Goal: Find specific page/section: Find specific page/section

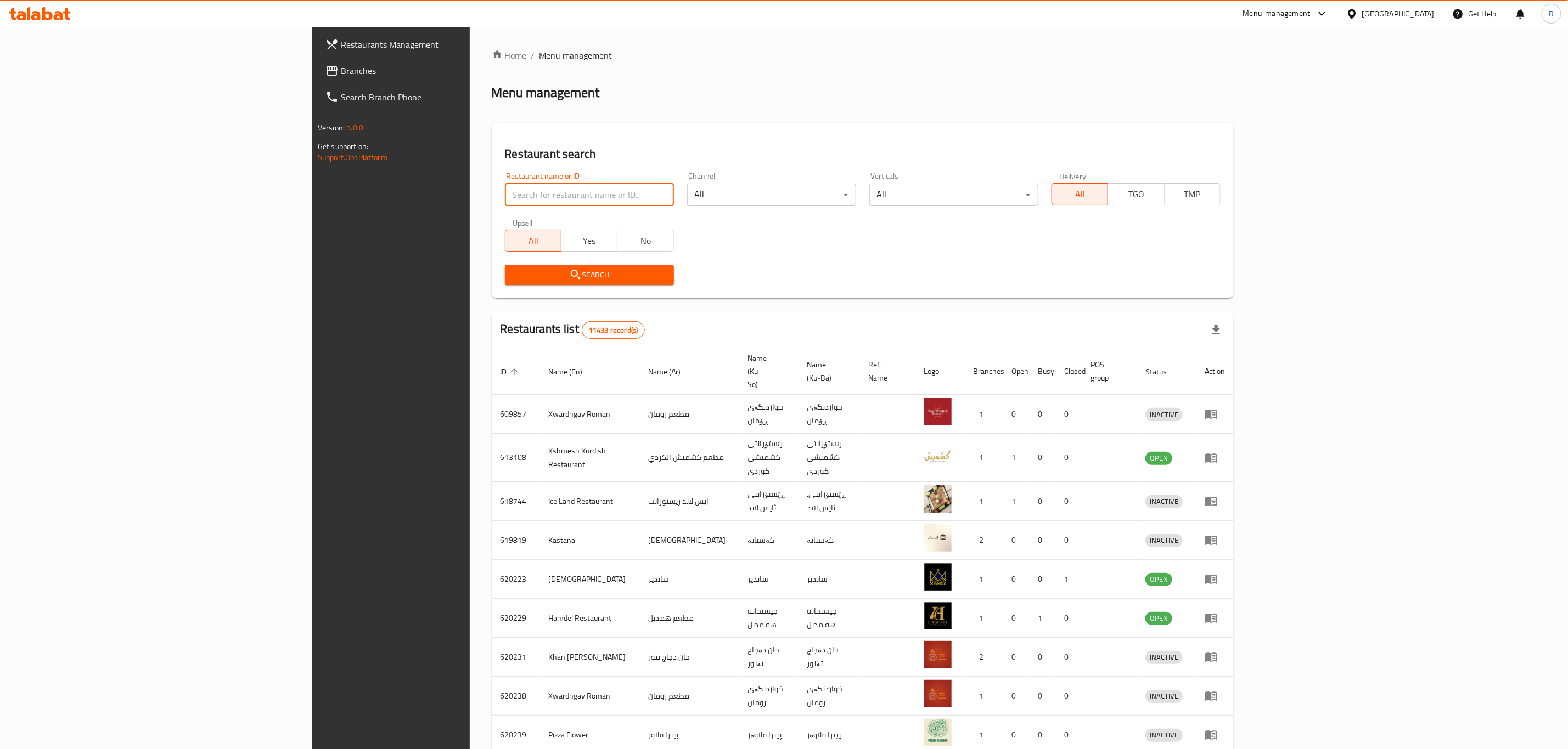
click at [505, 195] on input "search" at bounding box center [589, 195] width 169 height 22
type input "srk"
click button "Search" at bounding box center [589, 275] width 169 height 20
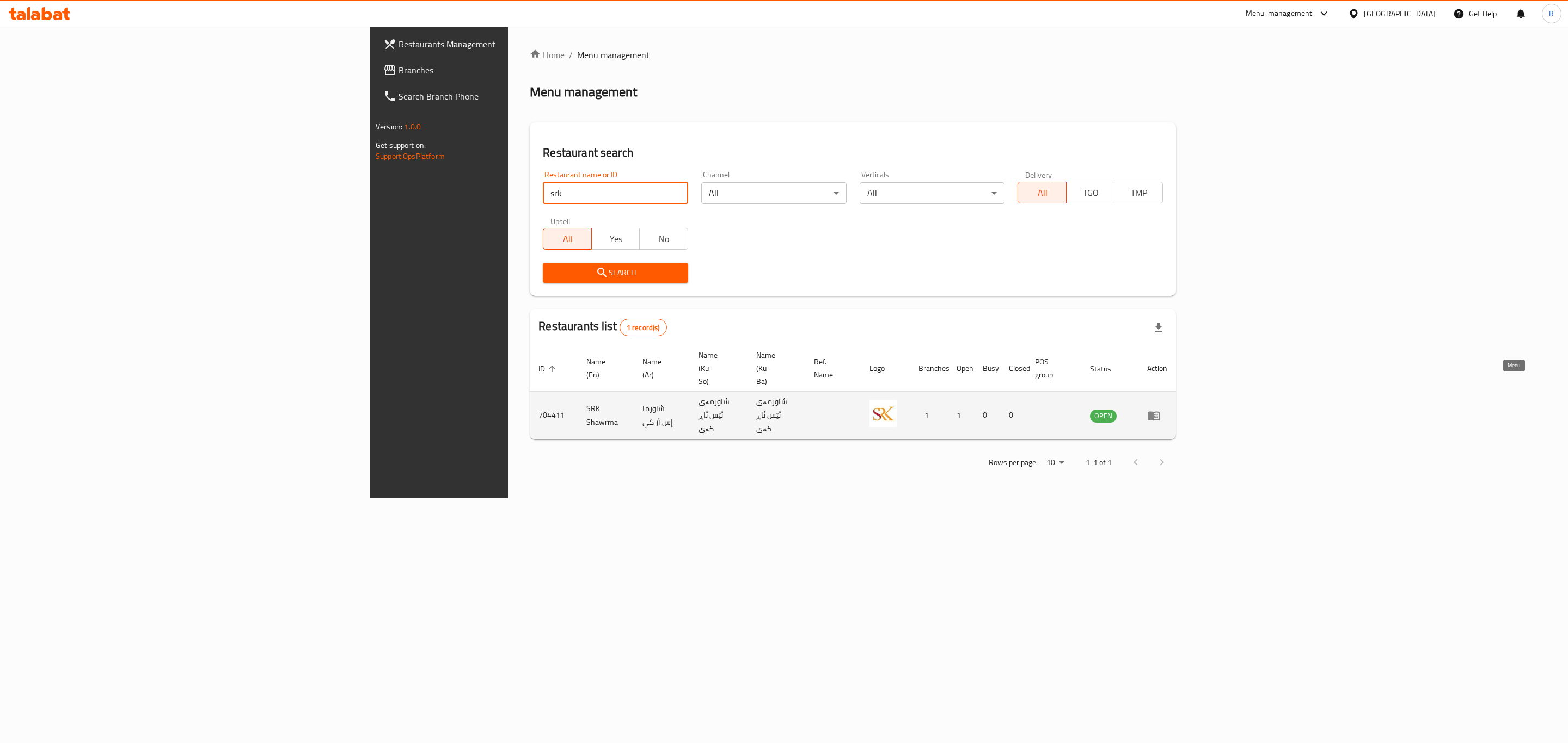
click at [1159, 411] on icon "enhanced table" at bounding box center [1153, 416] width 12 height 9
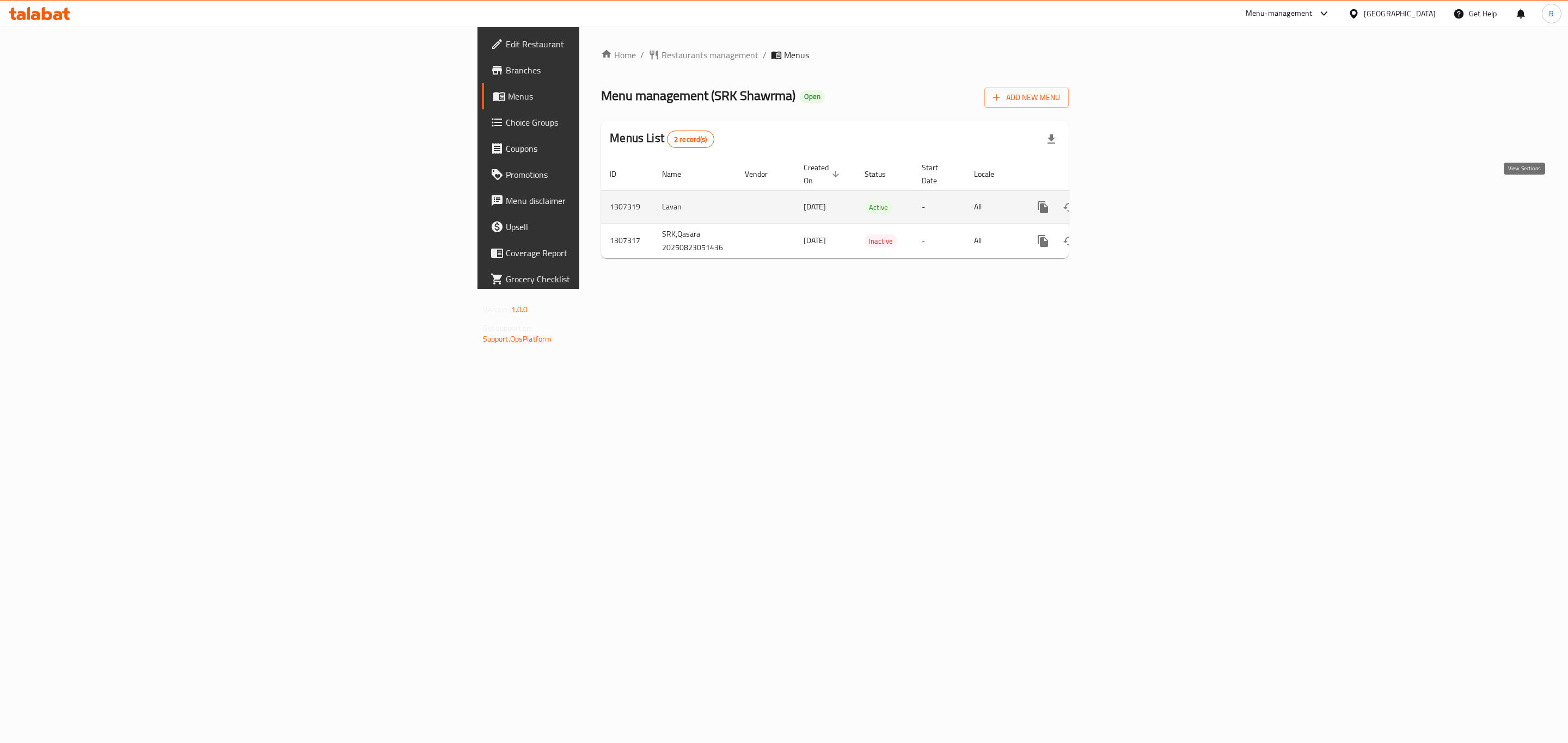
click at [1128, 201] on icon "enhanced table" at bounding box center [1121, 207] width 13 height 13
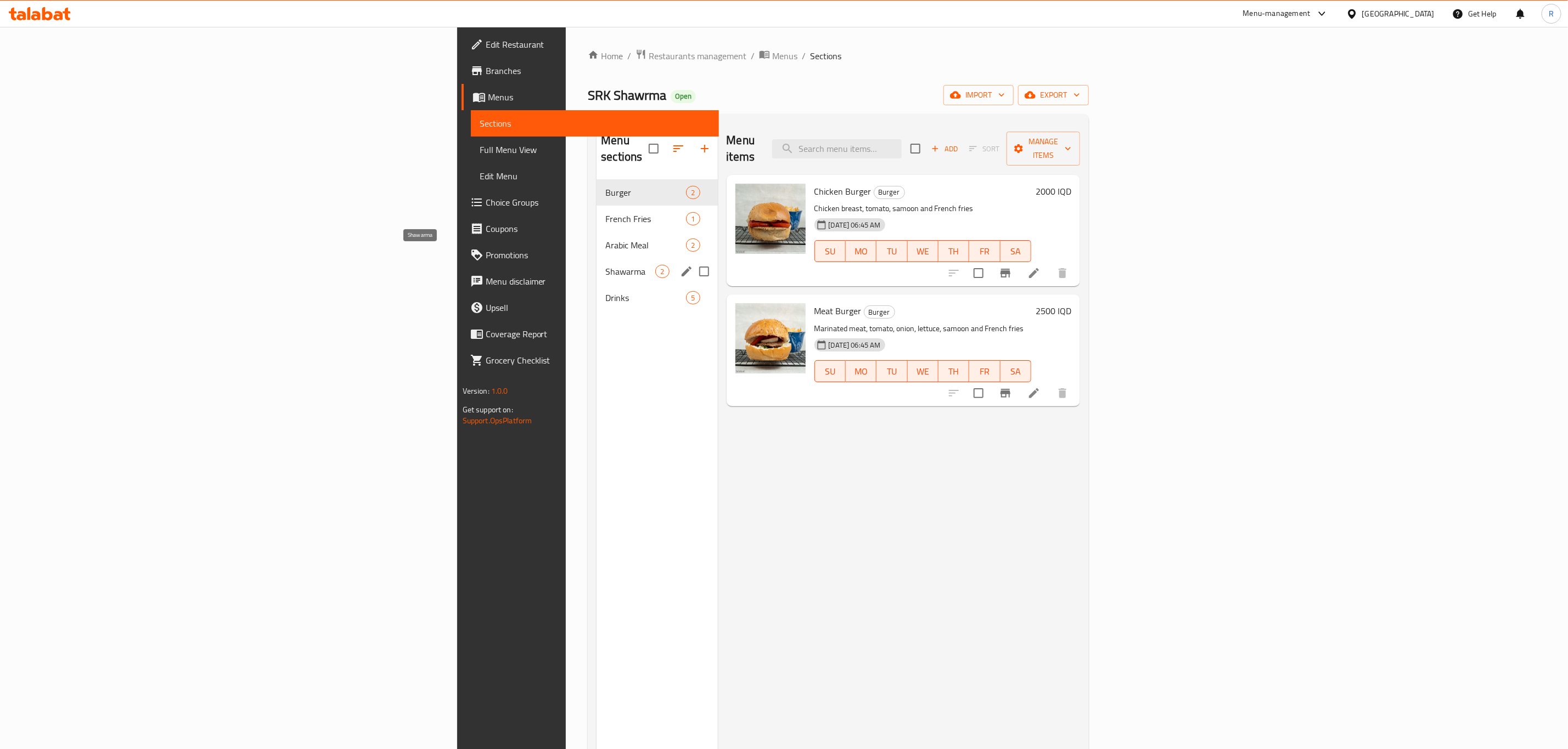
click at [605, 265] on span "Shawarma" at bounding box center [630, 272] width 50 height 13
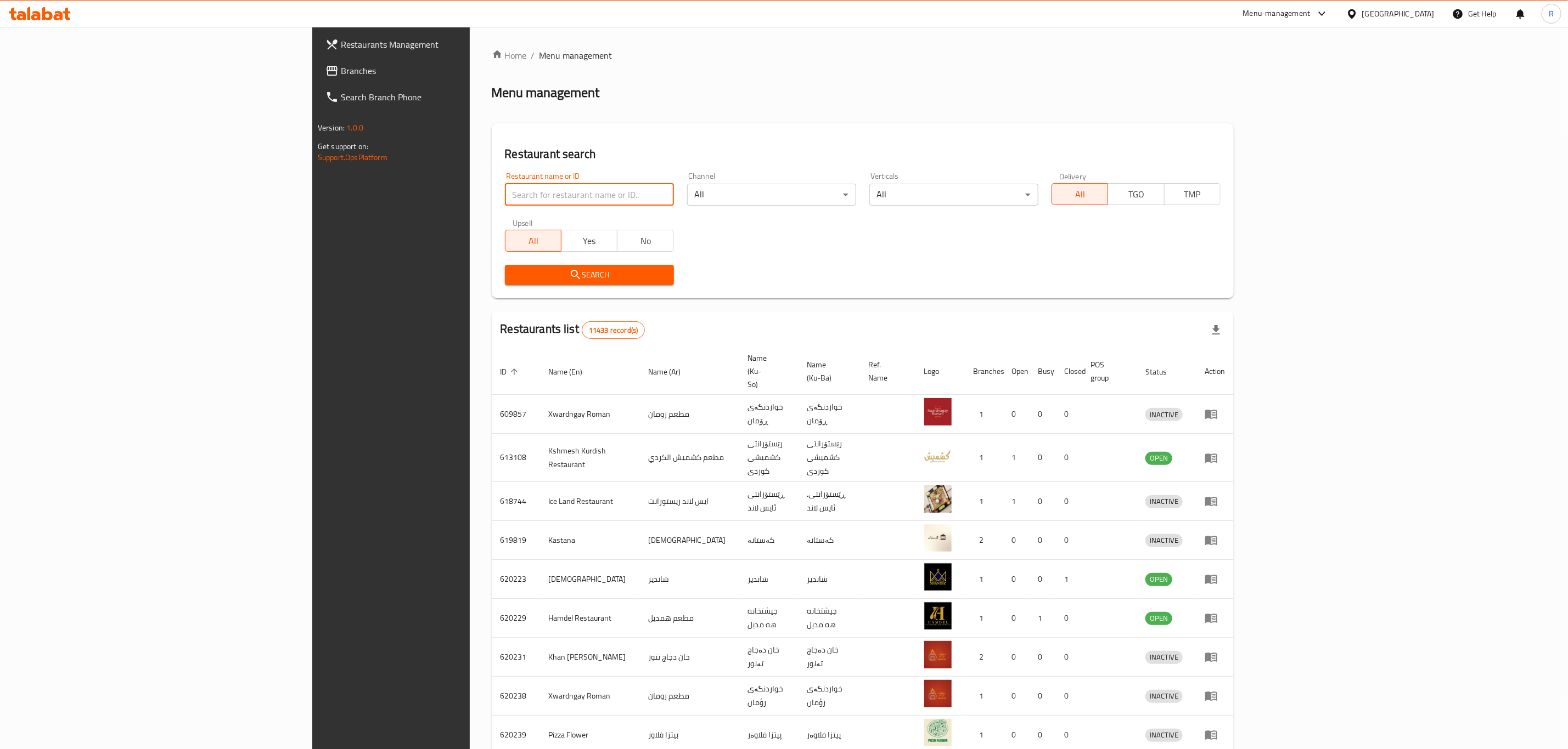
click at [505, 197] on input "search" at bounding box center [589, 195] width 169 height 22
type input "glass h"
click at [513, 271] on span "Search" at bounding box center [589, 274] width 151 height 14
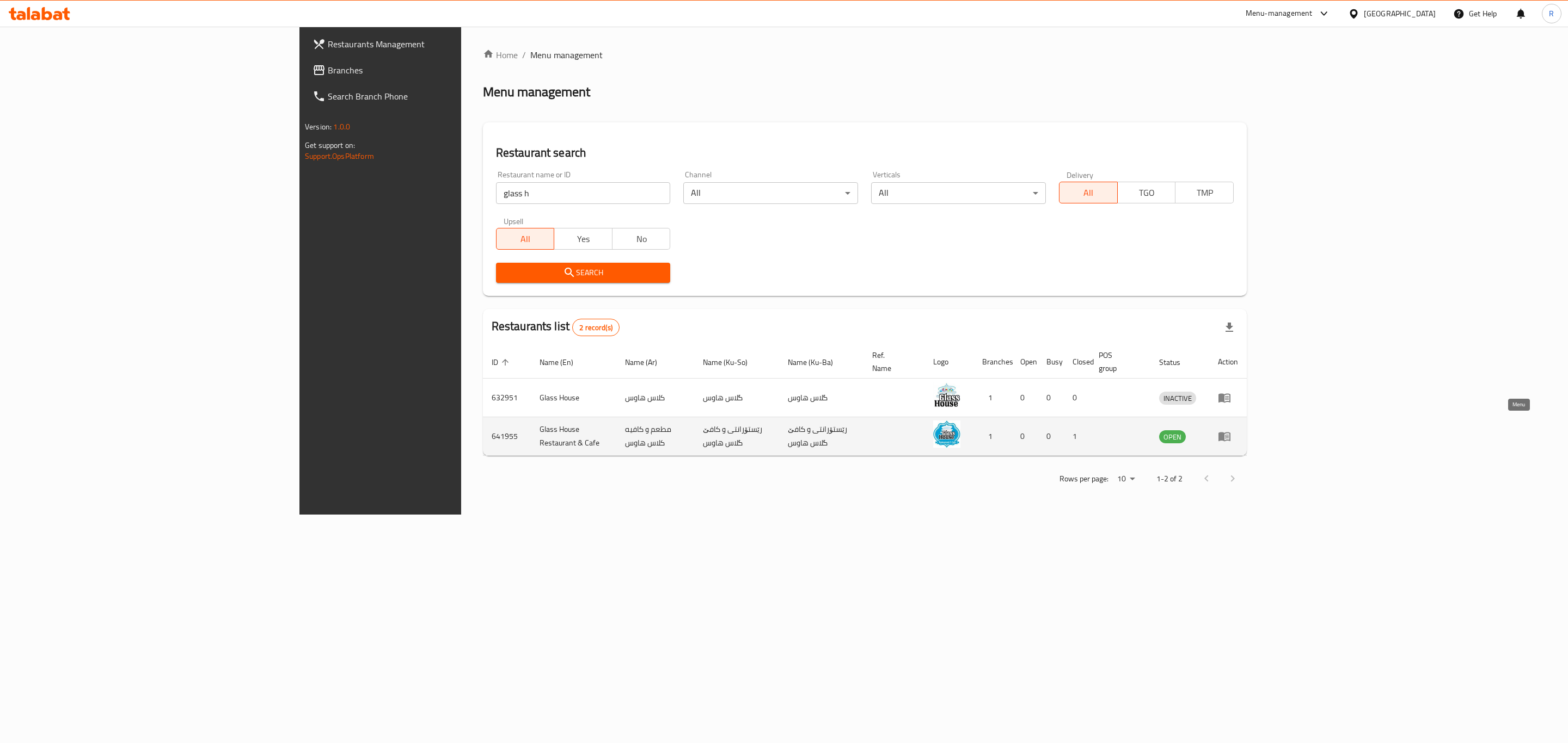
click at [1231, 433] on icon "enhanced table" at bounding box center [1223, 437] width 12 height 9
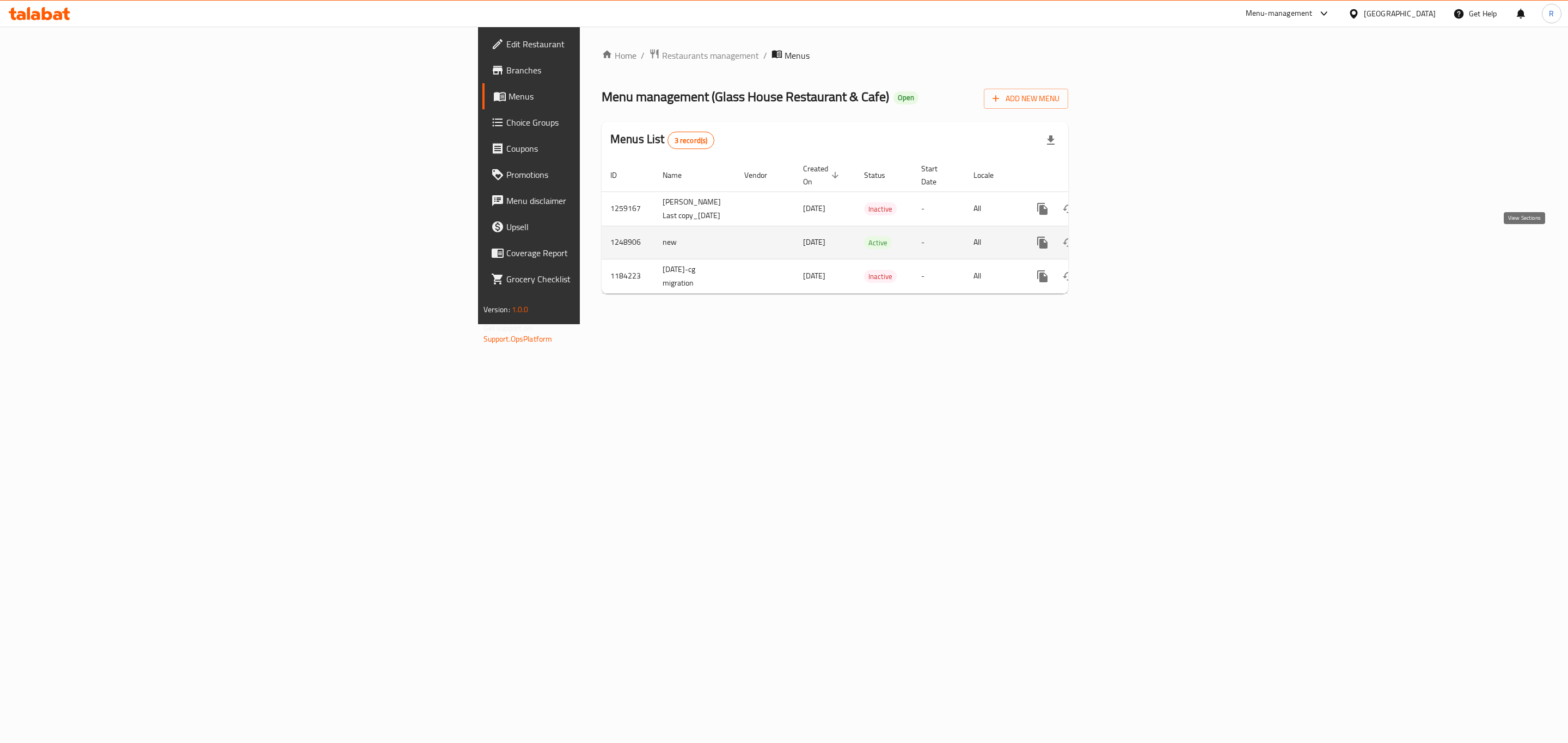
click at [1128, 246] on icon "enhanced table" at bounding box center [1120, 242] width 13 height 13
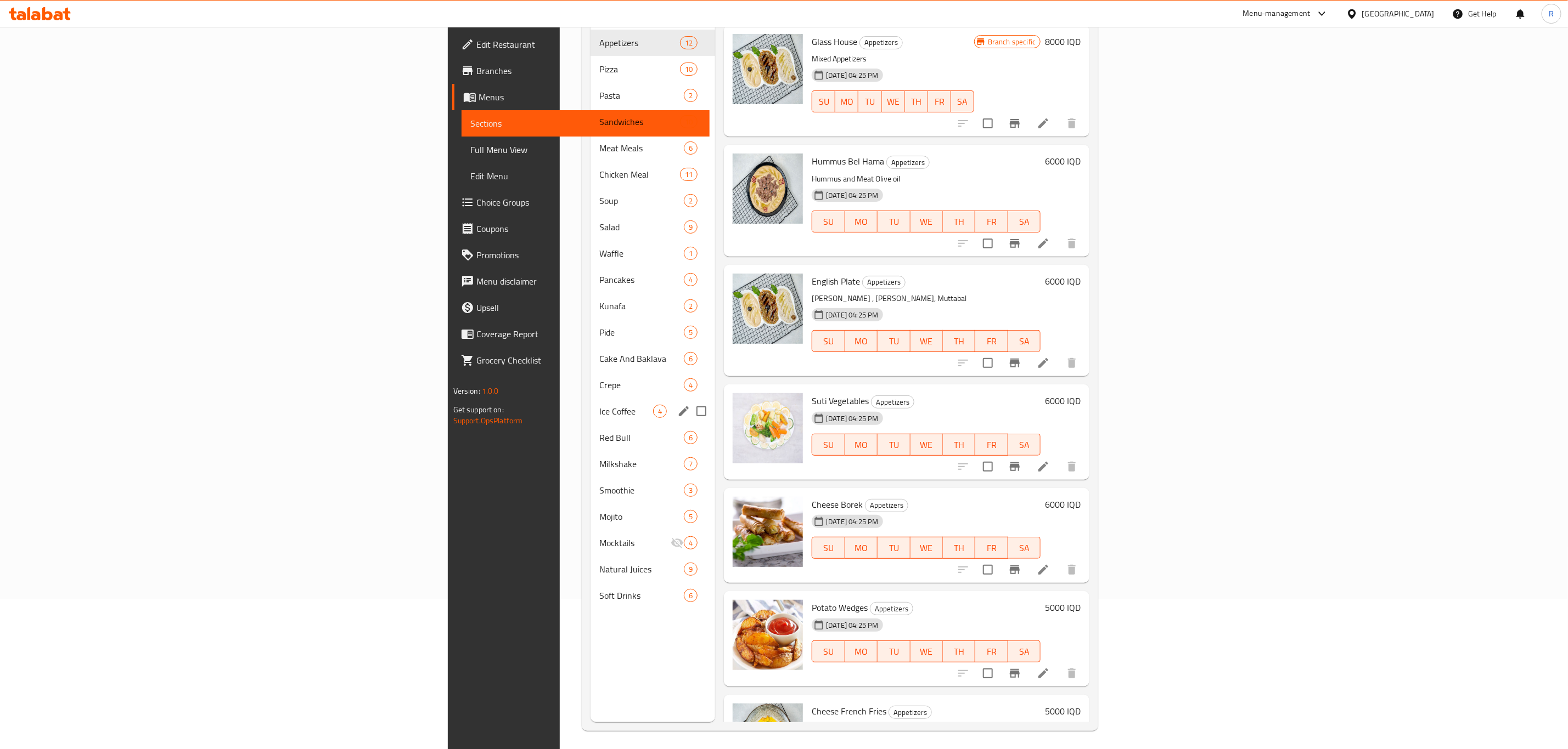
scroll to position [154, 0]
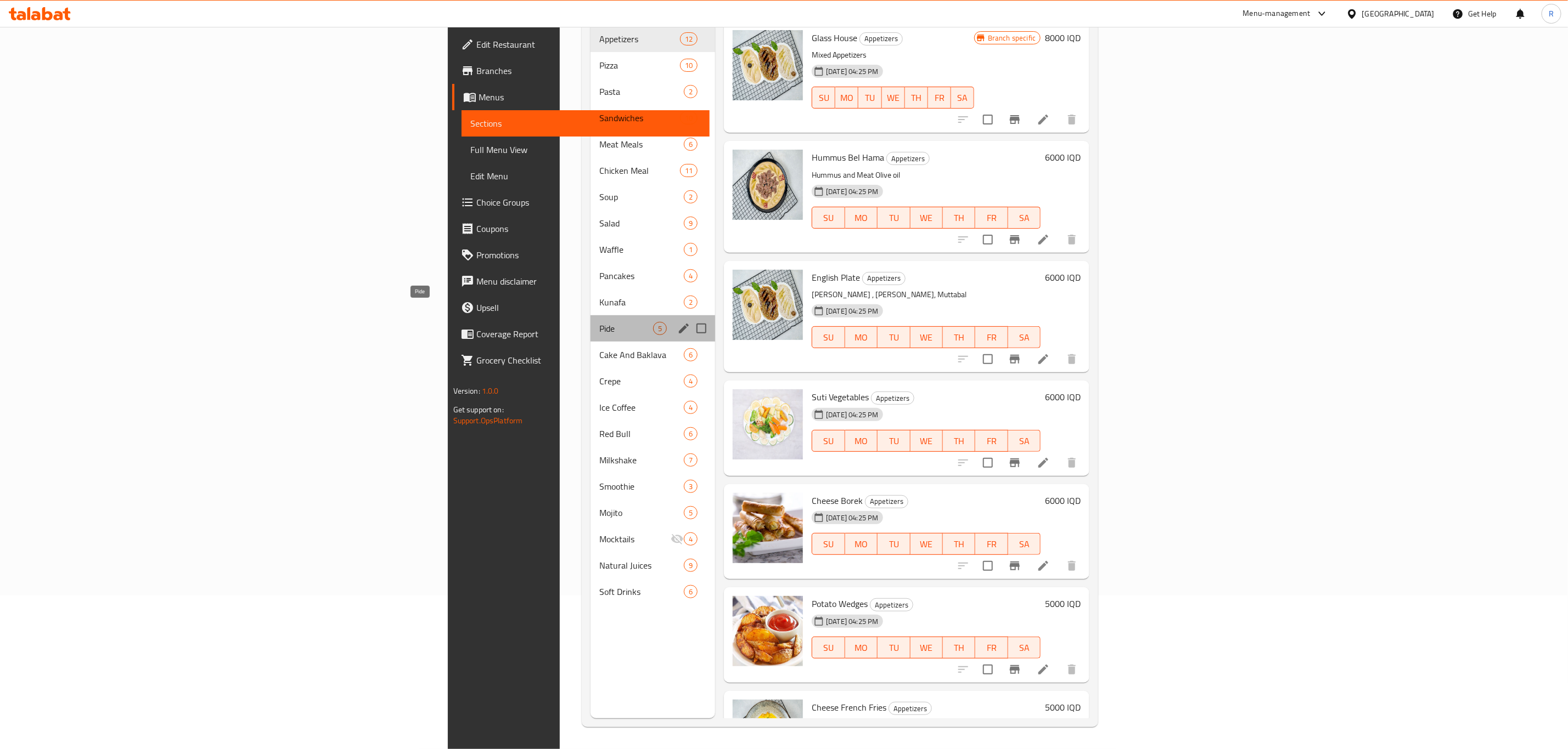
click at [599, 322] on span "Pide" at bounding box center [625, 328] width 54 height 13
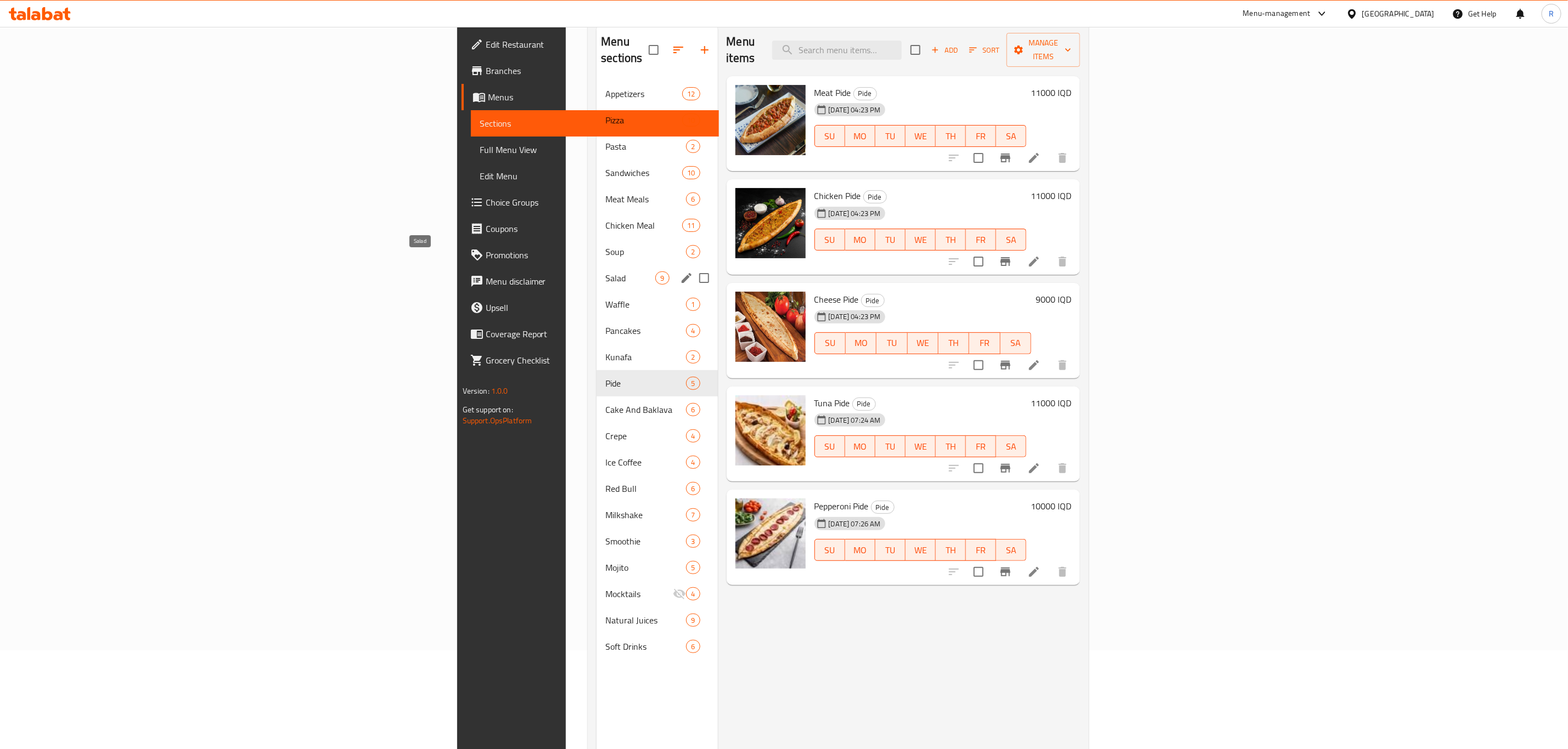
scroll to position [71, 0]
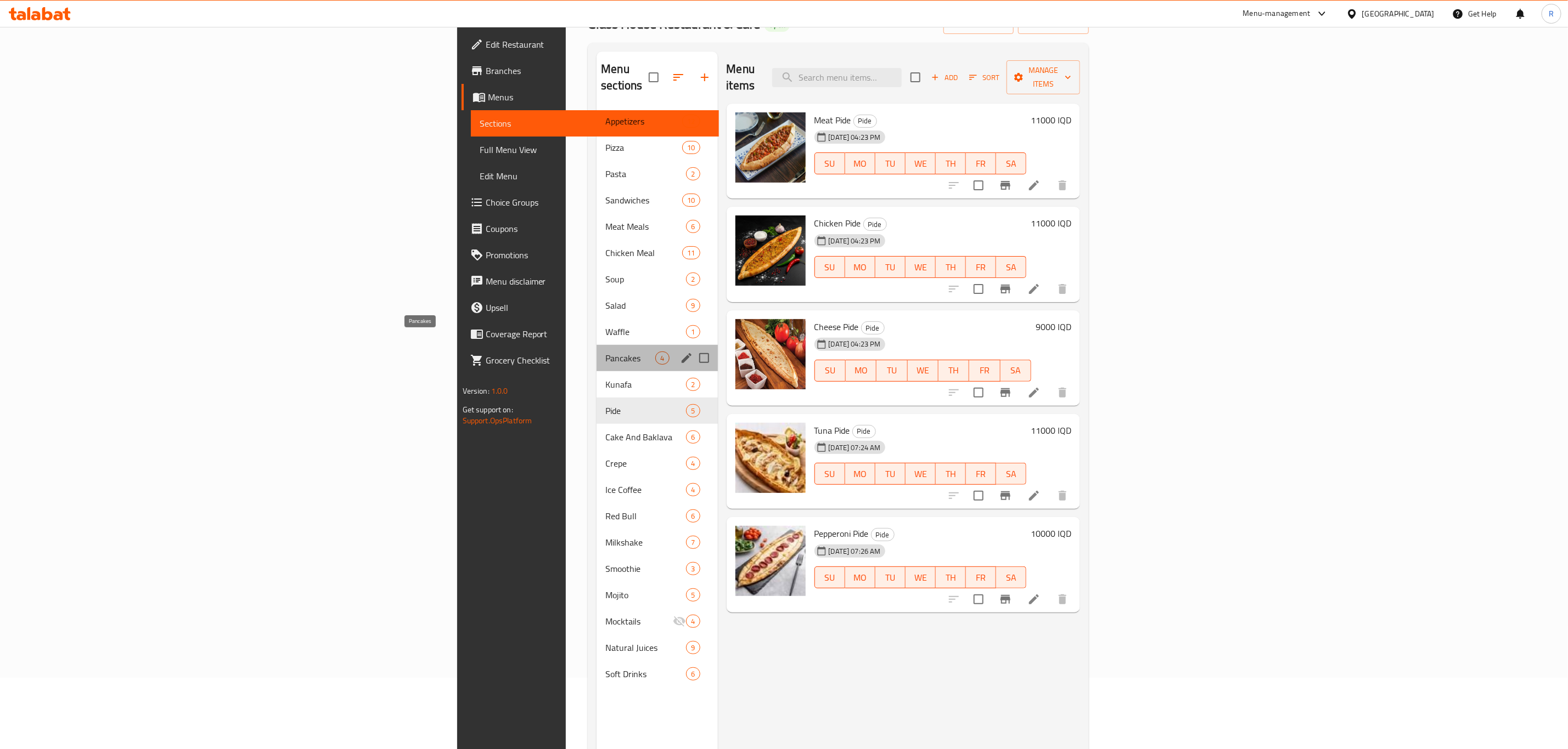
click at [605, 352] on span "Pancakes" at bounding box center [630, 358] width 50 height 13
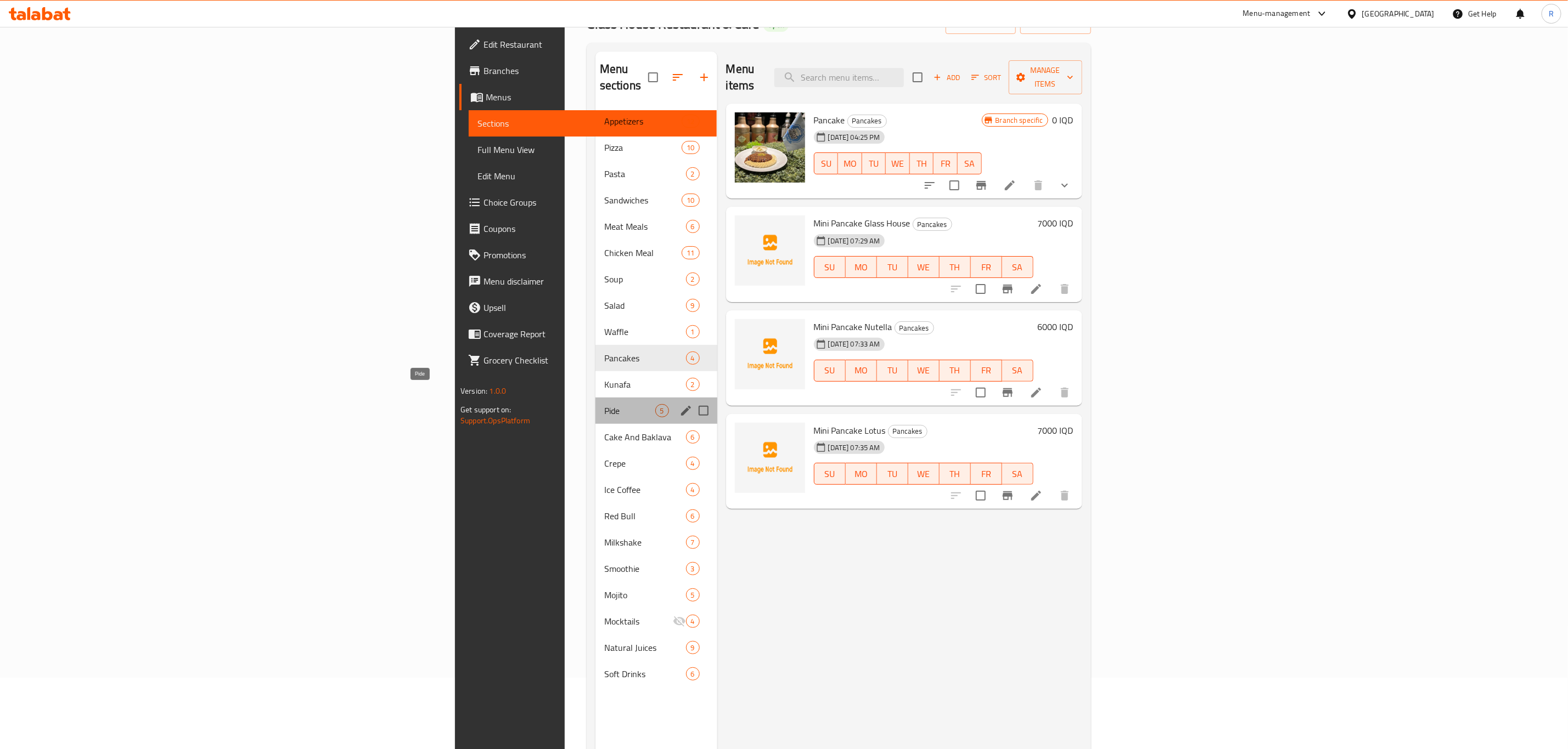
click at [604, 405] on span "Pide" at bounding box center [630, 411] width 51 height 13
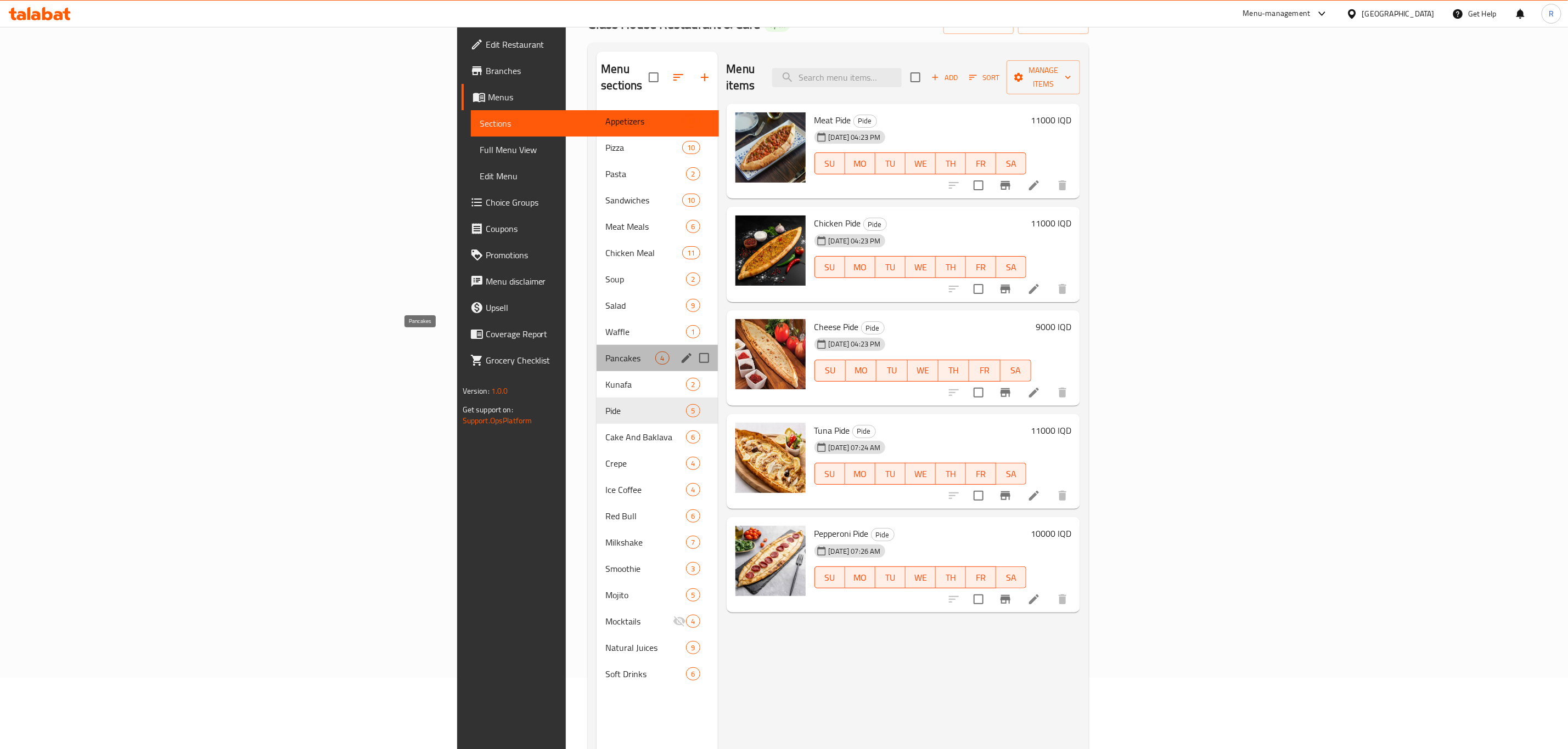
click at [605, 352] on span "Pancakes" at bounding box center [630, 358] width 50 height 13
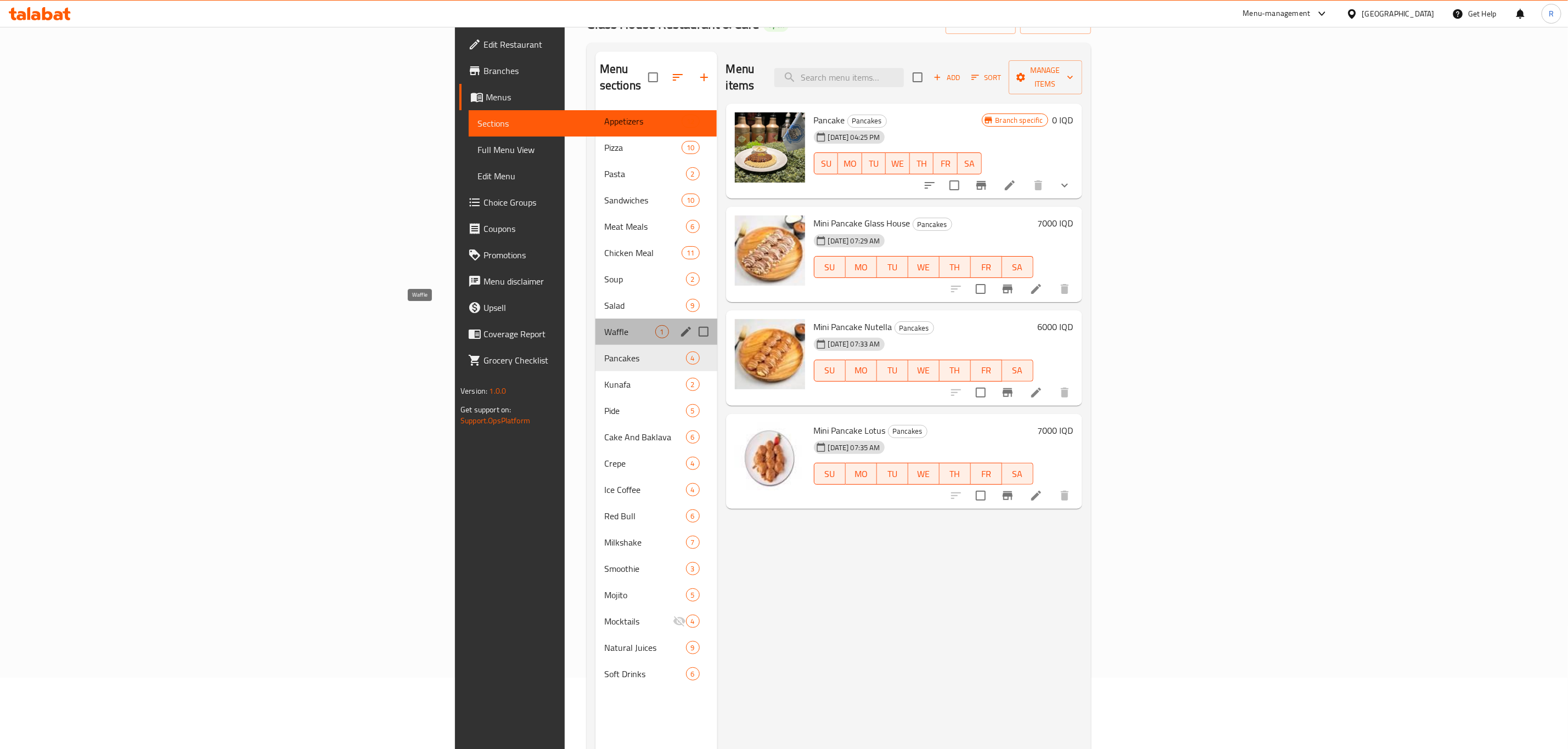
click at [604, 325] on span "Waffle" at bounding box center [630, 332] width 51 height 13
